Goal: Check status: Check status

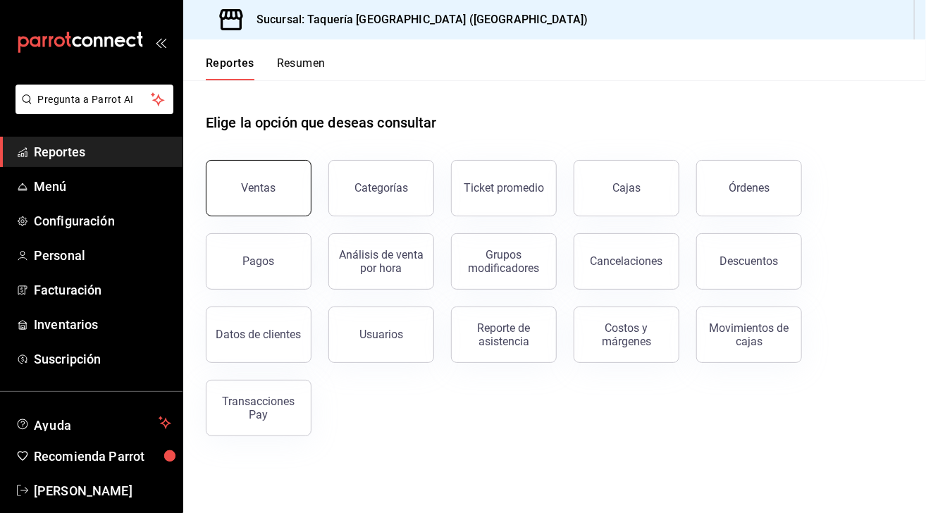
click at [282, 192] on button "Ventas" at bounding box center [259, 188] width 106 height 56
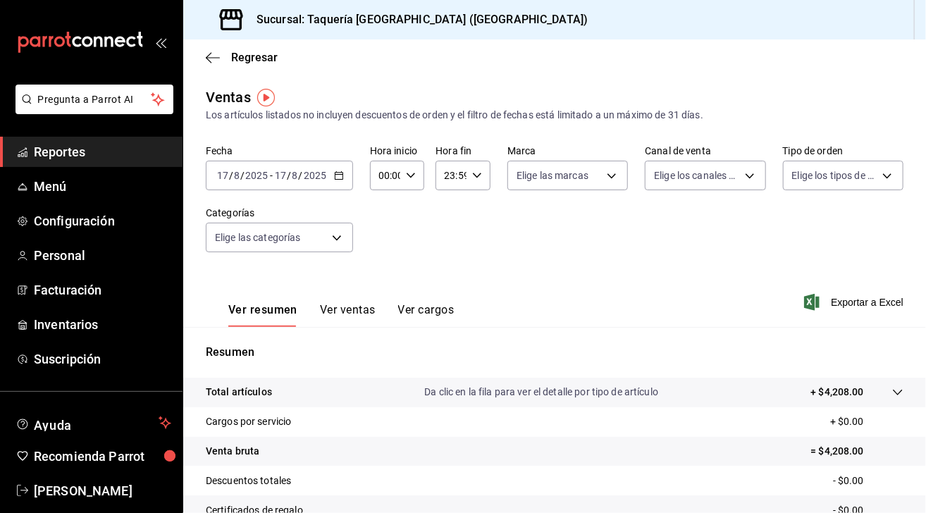
click at [338, 170] on div "2025-08-17 17 / 8 / 2025 - 2025-08-17 17 / 8 / 2025" at bounding box center [279, 176] width 147 height 30
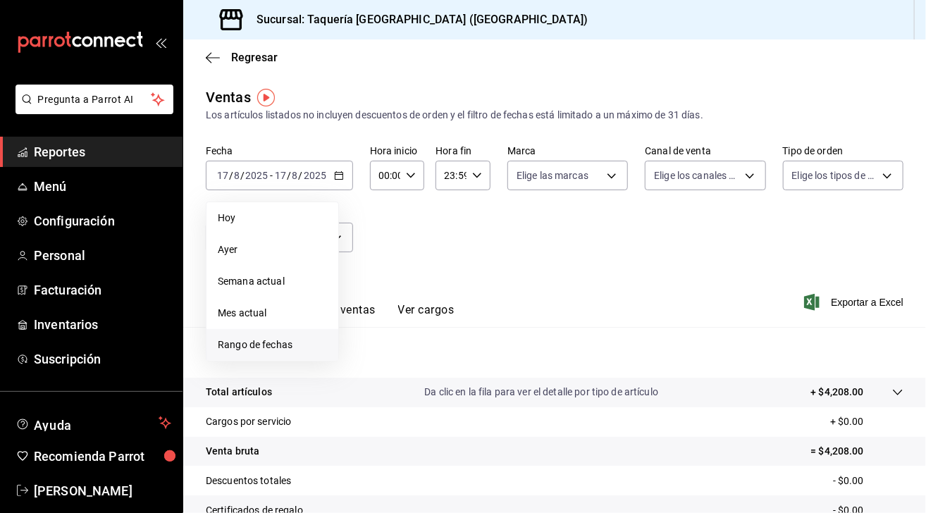
click at [273, 332] on li "Rango de fechas" at bounding box center [272, 345] width 132 height 32
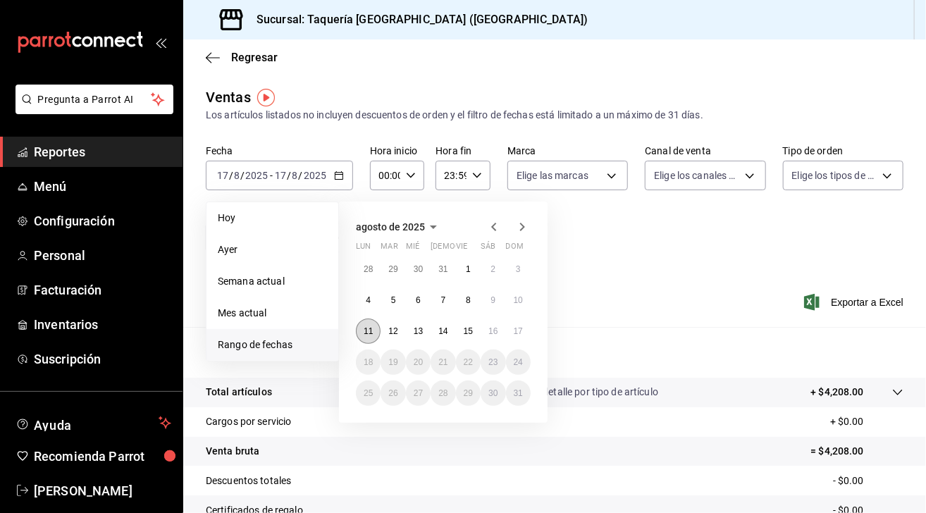
click at [367, 329] on abbr "11" at bounding box center [368, 331] width 9 height 10
click at [514, 330] on abbr "17" at bounding box center [518, 331] width 9 height 10
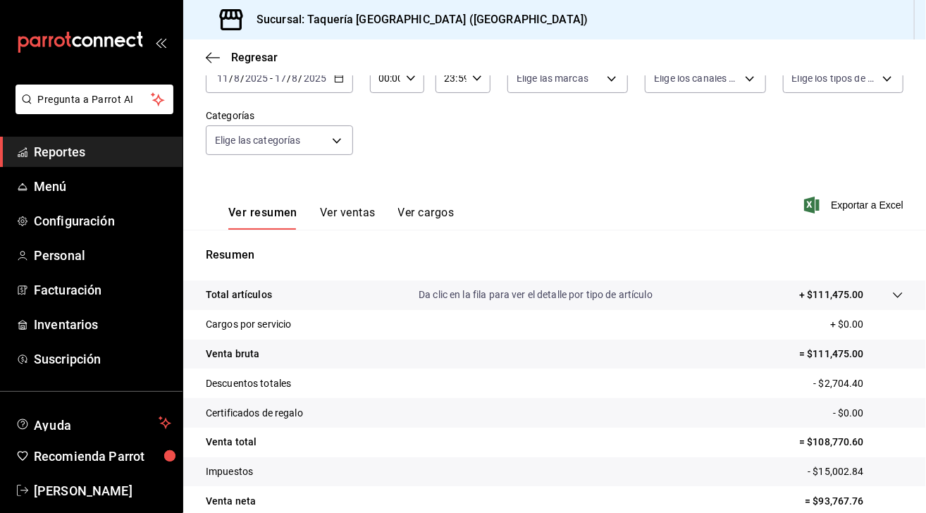
scroll to position [99, 0]
